Goal: Task Accomplishment & Management: Complete application form

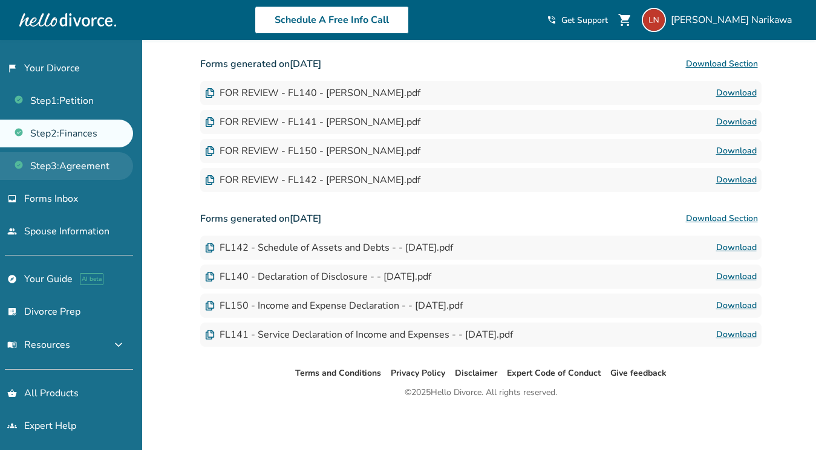
click at [102, 169] on link "Step 3 : Agreement" at bounding box center [66, 166] width 133 height 28
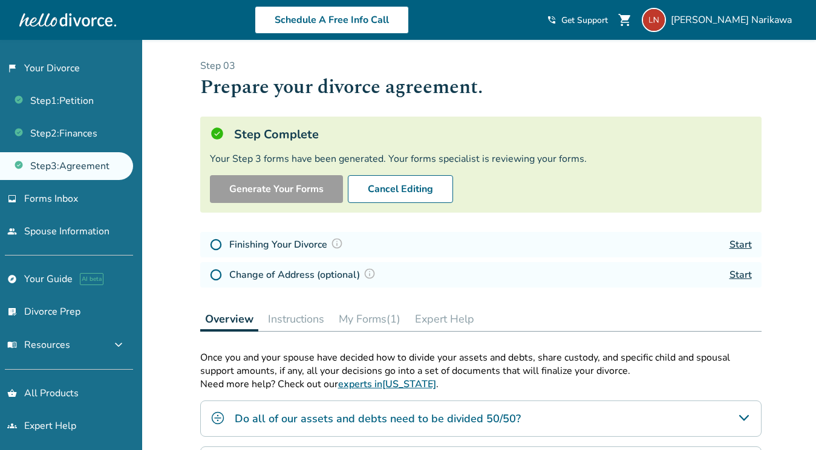
click at [739, 243] on link "Start" at bounding box center [740, 244] width 22 height 13
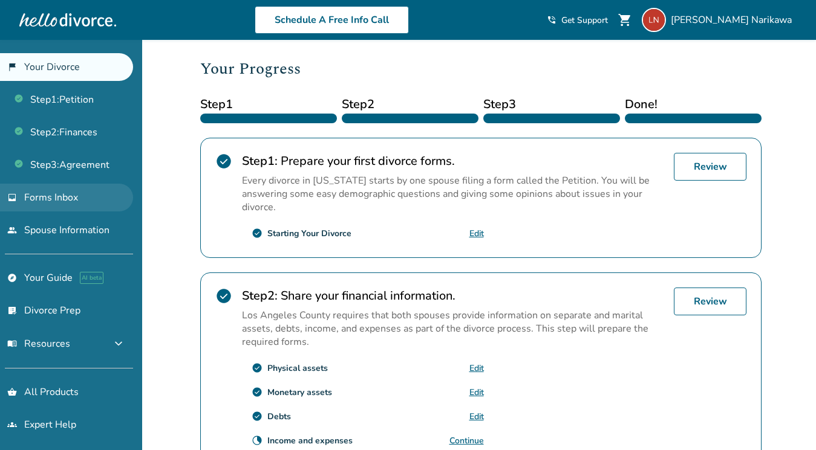
scroll to position [163, 0]
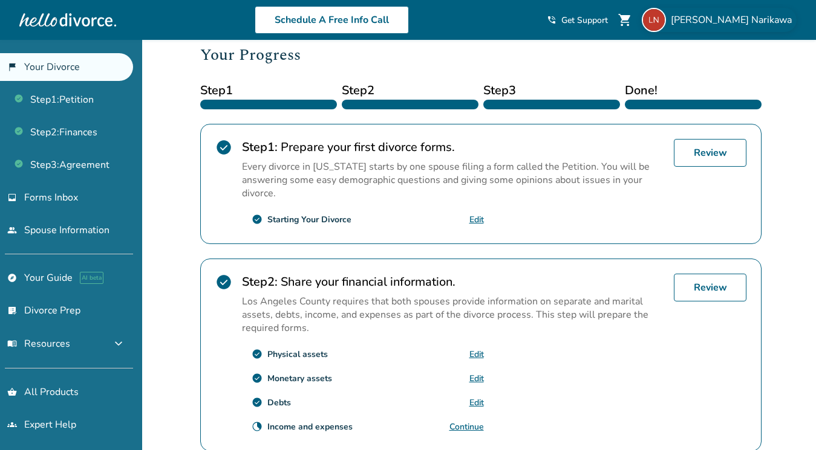
click at [730, 16] on span "[PERSON_NAME]" at bounding box center [733, 19] width 126 height 13
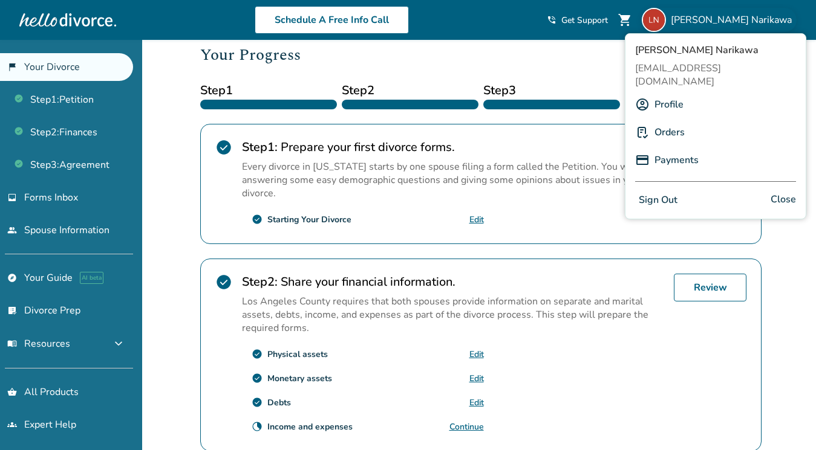
click at [664, 121] on link "Orders" at bounding box center [669, 132] width 30 height 23
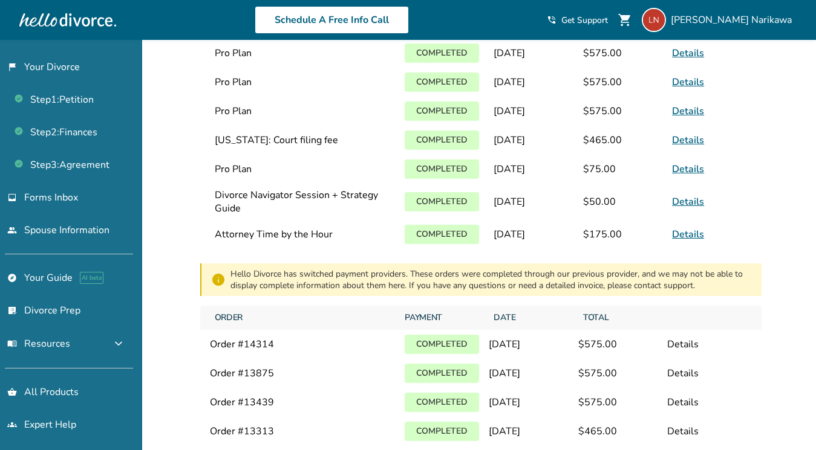
scroll to position [89, 0]
click at [679, 228] on link "Details" at bounding box center [688, 233] width 32 height 13
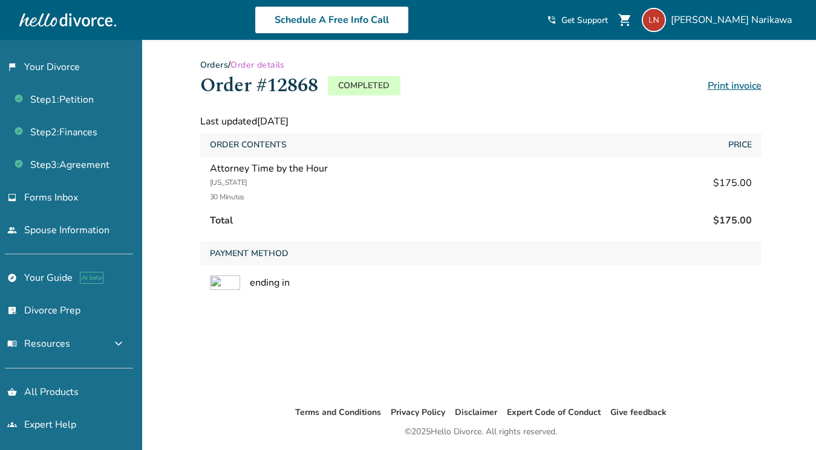
scroll to position [40, 0]
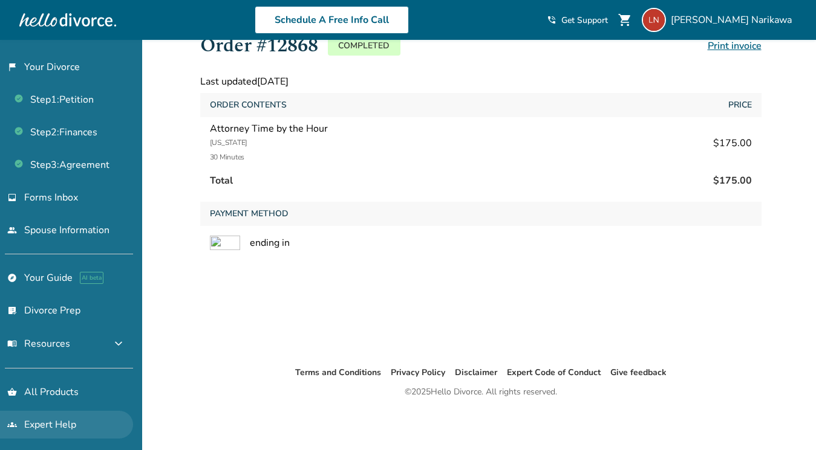
click at [57, 423] on link "groups Expert Help" at bounding box center [66, 425] width 133 height 28
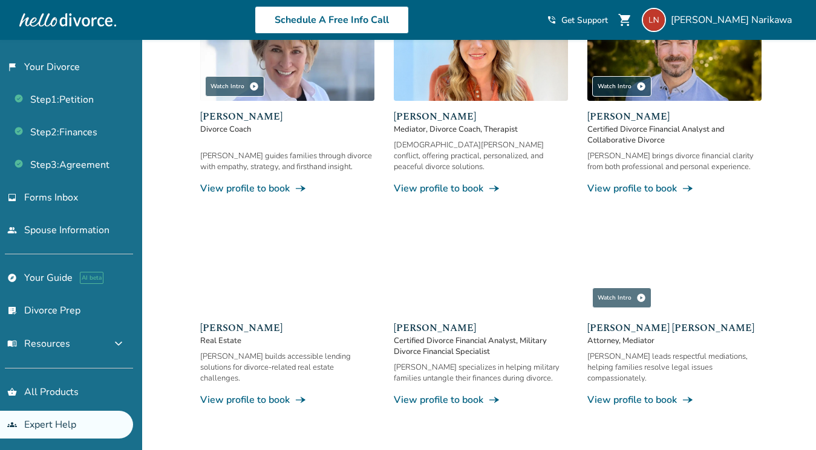
scroll to position [635, 0]
